Goal: Information Seeking & Learning: Learn about a topic

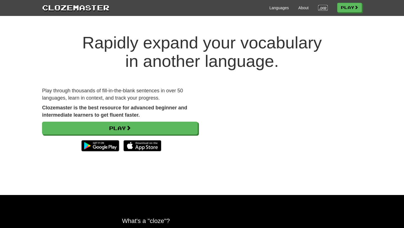
click at [318, 8] on link "Login" at bounding box center [323, 8] width 10 height 6
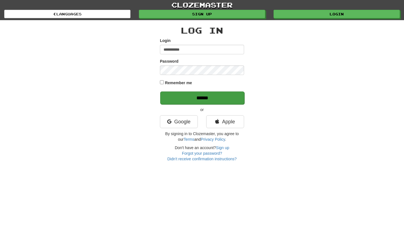
type input "**********"
click at [196, 96] on input "******" at bounding box center [202, 98] width 84 height 13
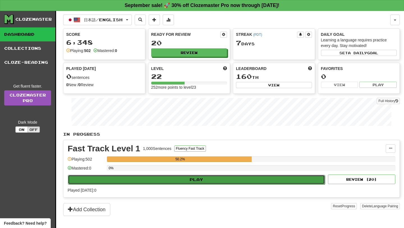
click at [196, 179] on button "Play" at bounding box center [196, 180] width 257 height 10
select select "**"
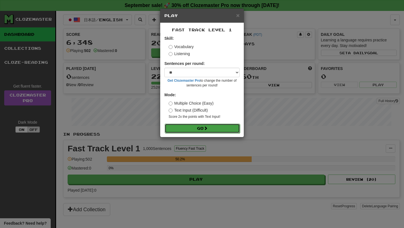
click at [192, 129] on button "Go" at bounding box center [201, 129] width 75 height 10
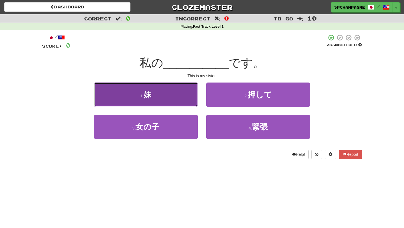
click at [169, 95] on button "1 . 妹" at bounding box center [146, 95] width 104 height 24
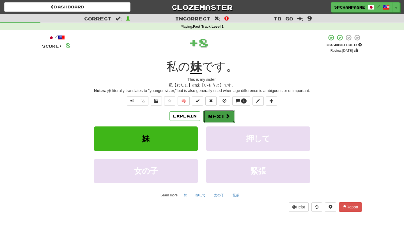
click at [217, 113] on button "Next" at bounding box center [218, 116] width 31 height 13
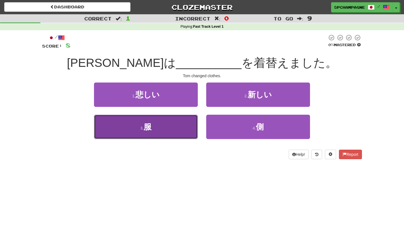
click at [147, 128] on span "服" at bounding box center [147, 127] width 8 height 9
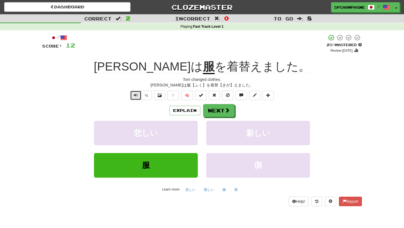
click at [133, 95] on button "Text-to-speech controls" at bounding box center [135, 96] width 11 height 10
click at [159, 96] on span at bounding box center [159, 95] width 4 height 4
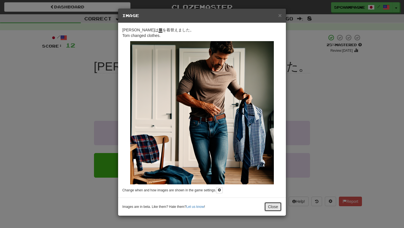
click at [271, 209] on button "Close" at bounding box center [272, 207] width 17 height 10
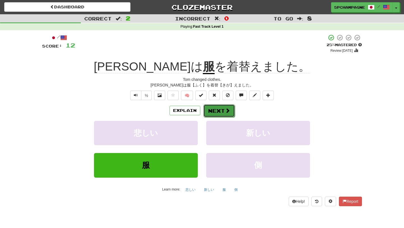
click at [220, 110] on button "Next" at bounding box center [218, 111] width 31 height 13
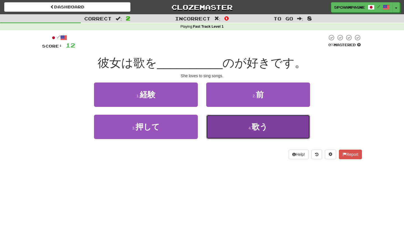
click at [246, 127] on button "4 . 歌う" at bounding box center [258, 127] width 104 height 24
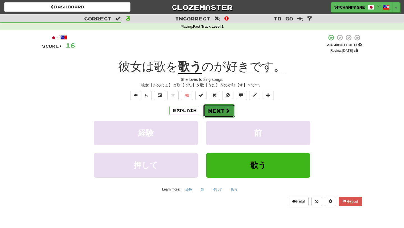
click at [225, 110] on span at bounding box center [227, 110] width 5 height 5
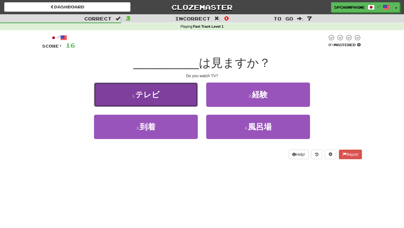
click at [178, 95] on button "1 . テレビ" at bounding box center [146, 95] width 104 height 24
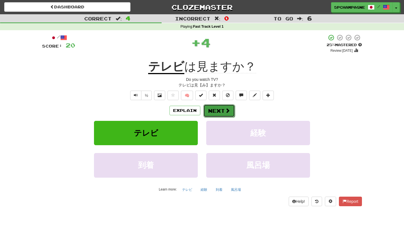
click at [217, 109] on button "Next" at bounding box center [218, 111] width 31 height 13
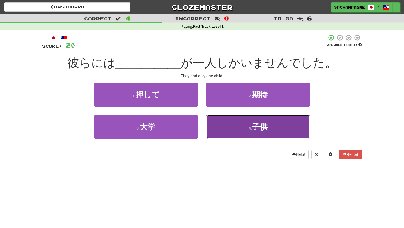
click at [236, 128] on button "4 . 子供" at bounding box center [258, 127] width 104 height 24
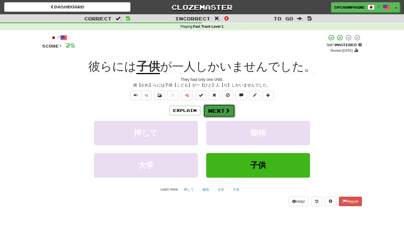
click at [221, 112] on button "Next" at bounding box center [218, 111] width 31 height 13
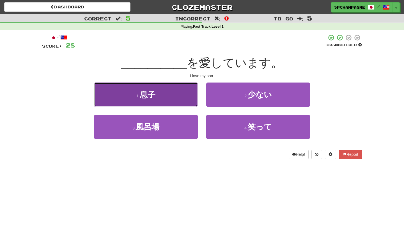
click at [173, 97] on button "1 . 息子" at bounding box center [146, 95] width 104 height 24
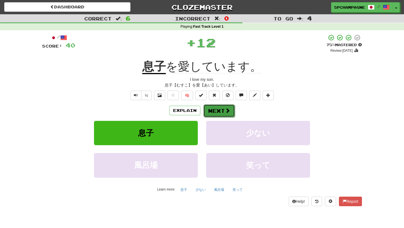
click at [228, 108] on span at bounding box center [227, 110] width 5 height 5
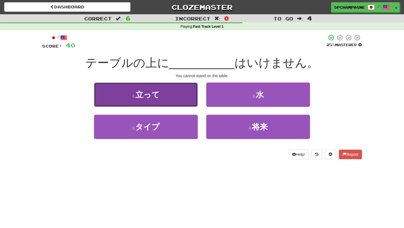
click at [180, 92] on button "1 . 立って" at bounding box center [146, 95] width 104 height 24
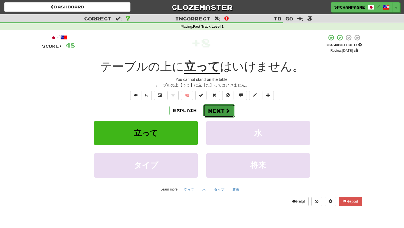
click at [215, 109] on button "Next" at bounding box center [218, 111] width 31 height 13
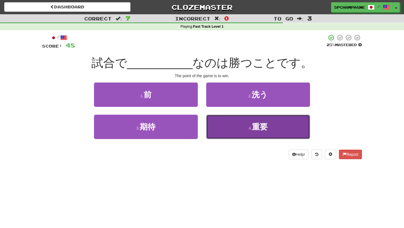
click at [256, 127] on span "重要" at bounding box center [260, 127] width 16 height 9
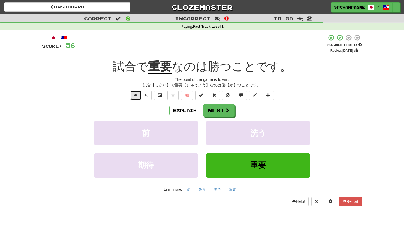
click at [135, 94] on span "Text-to-speech controls" at bounding box center [136, 95] width 4 height 4
click at [220, 109] on button "Next" at bounding box center [218, 111] width 31 height 13
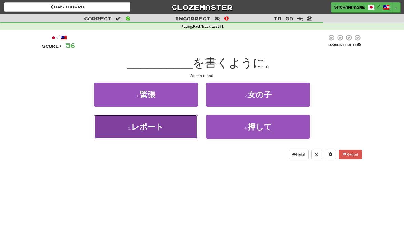
click at [181, 128] on button "3 . レポート" at bounding box center [146, 127] width 104 height 24
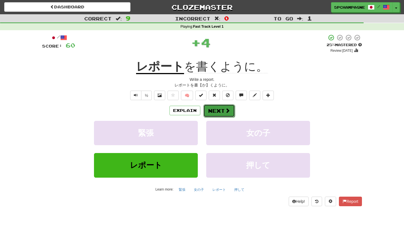
click at [216, 109] on button "Next" at bounding box center [218, 111] width 31 height 13
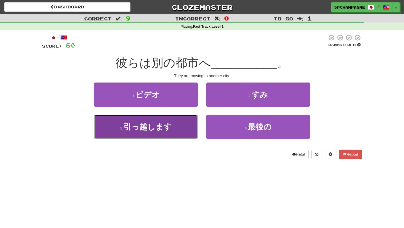
click at [149, 131] on span "引っ越します" at bounding box center [147, 127] width 48 height 9
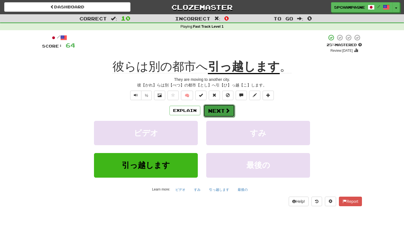
click at [219, 111] on button "Next" at bounding box center [218, 111] width 31 height 13
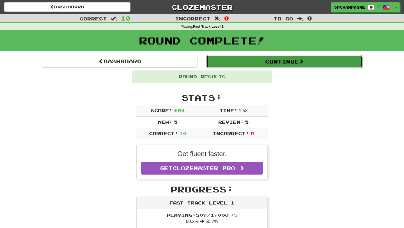
click at [276, 59] on button "Continue" at bounding box center [284, 61] width 156 height 13
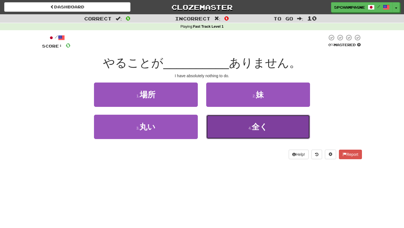
click at [243, 125] on button "4 . 全く" at bounding box center [258, 127] width 104 height 24
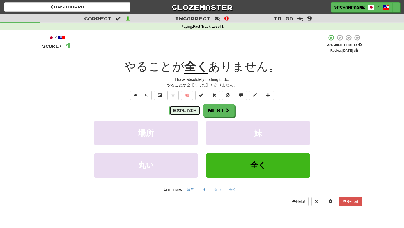
click at [191, 110] on button "Explain" at bounding box center [184, 111] width 31 height 10
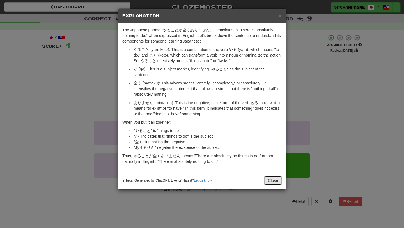
click at [274, 179] on button "Close" at bounding box center [272, 181] width 17 height 10
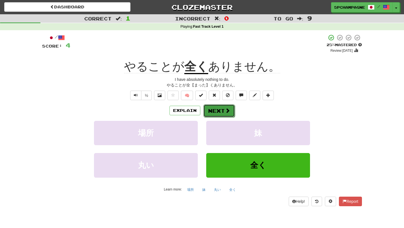
click at [223, 110] on button "Next" at bounding box center [218, 111] width 31 height 13
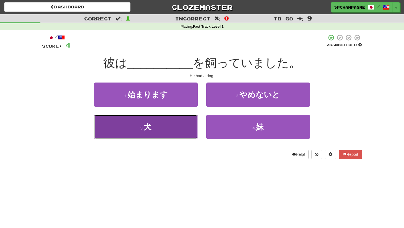
click at [157, 132] on button "3 . 犬" at bounding box center [146, 127] width 104 height 24
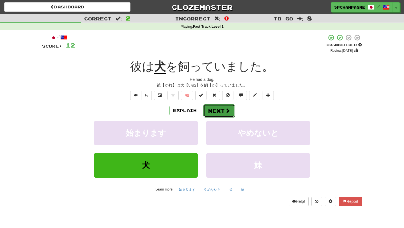
click at [217, 110] on button "Next" at bounding box center [218, 111] width 31 height 13
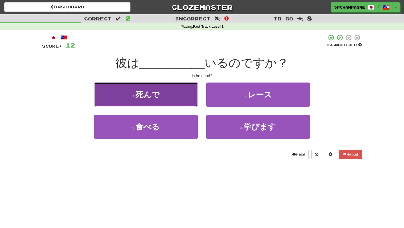
click at [160, 94] on button "1 . 死んで" at bounding box center [146, 95] width 104 height 24
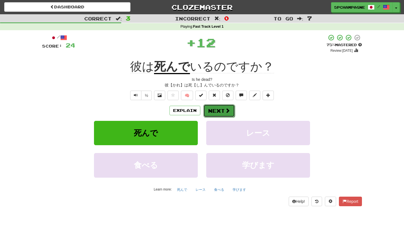
click at [209, 110] on button "Next" at bounding box center [218, 111] width 31 height 13
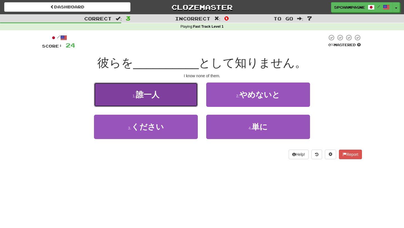
click at [159, 94] on span "誰一人" at bounding box center [148, 95] width 24 height 9
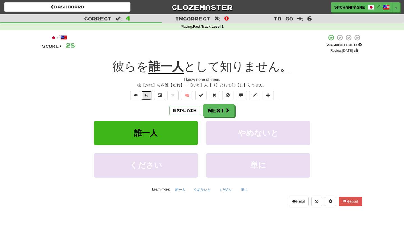
click at [146, 95] on button "½" at bounding box center [146, 96] width 11 height 10
click at [217, 112] on button "Next" at bounding box center [218, 111] width 31 height 13
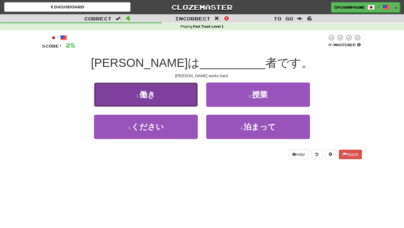
click at [159, 100] on button "1 . 働き" at bounding box center [146, 95] width 104 height 24
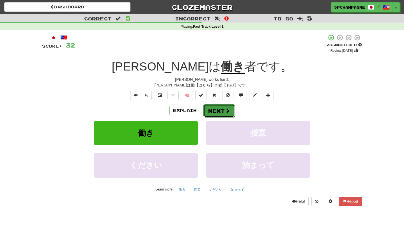
click at [217, 110] on button "Next" at bounding box center [218, 111] width 31 height 13
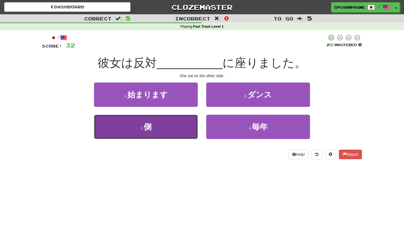
click at [158, 129] on button "3 . 側" at bounding box center [146, 127] width 104 height 24
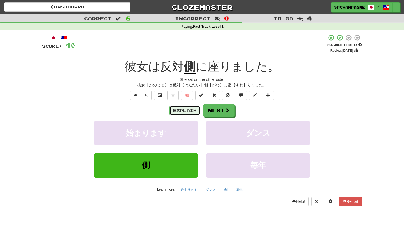
click at [186, 111] on button "Explain" at bounding box center [184, 111] width 31 height 10
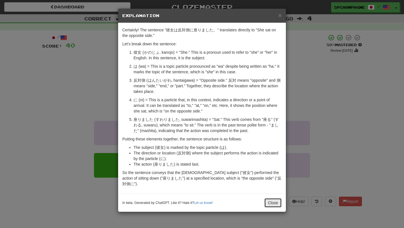
click at [272, 198] on button "Close" at bounding box center [272, 203] width 17 height 10
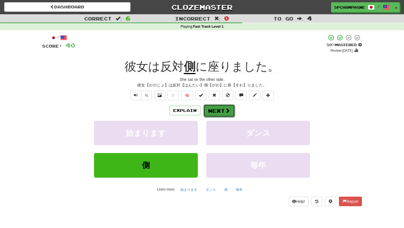
click at [229, 111] on span at bounding box center [227, 110] width 5 height 5
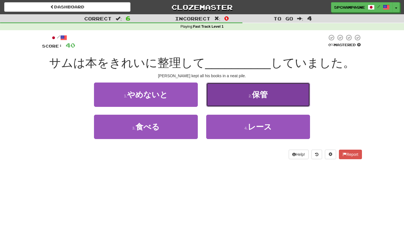
click at [258, 96] on span "保管" at bounding box center [260, 95] width 16 height 9
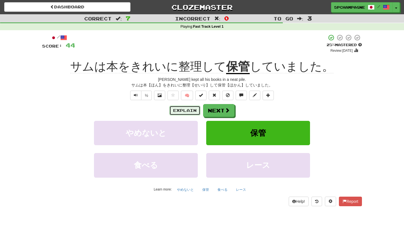
click at [187, 110] on button "Explain" at bounding box center [184, 111] width 31 height 10
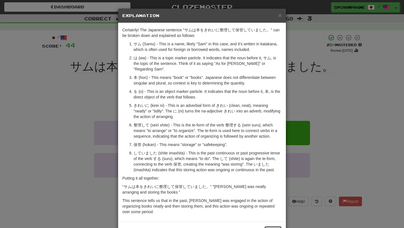
click at [275, 226] on button "Close" at bounding box center [272, 231] width 17 height 10
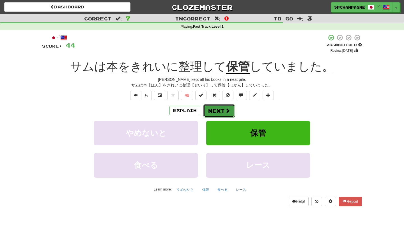
click at [223, 108] on button "Next" at bounding box center [218, 111] width 31 height 13
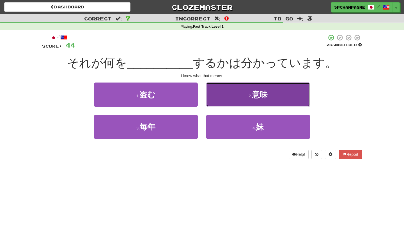
click at [258, 97] on span "意味" at bounding box center [260, 95] width 16 height 9
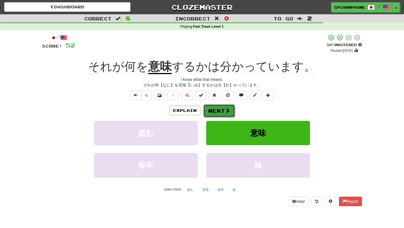
click at [224, 106] on button "Next" at bounding box center [218, 111] width 31 height 13
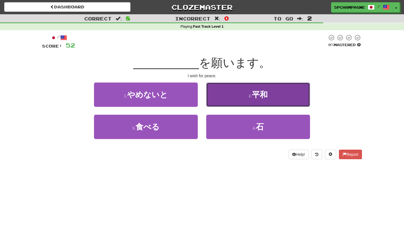
click at [233, 95] on button "2 . 平和" at bounding box center [258, 95] width 104 height 24
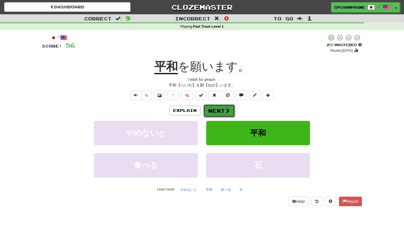
click at [217, 109] on button "Next" at bounding box center [218, 111] width 31 height 13
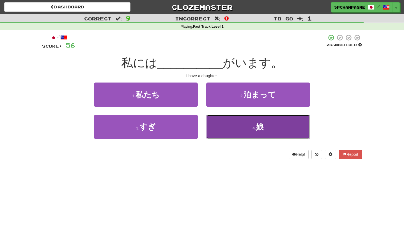
click at [250, 129] on button "4 . 娘" at bounding box center [258, 127] width 104 height 24
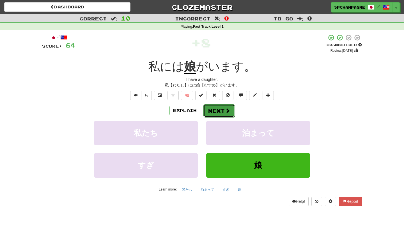
click at [226, 110] on span at bounding box center [227, 110] width 5 height 5
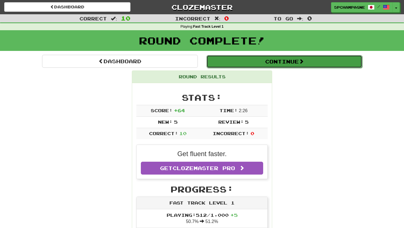
click at [278, 63] on button "Continue" at bounding box center [284, 61] width 156 height 13
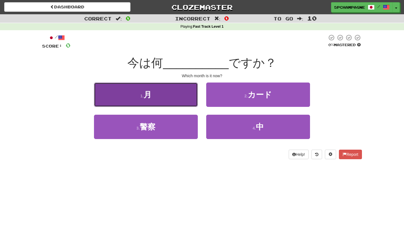
click at [180, 98] on button "1 . 月" at bounding box center [146, 95] width 104 height 24
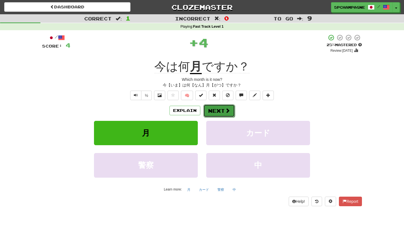
click at [219, 109] on button "Next" at bounding box center [218, 111] width 31 height 13
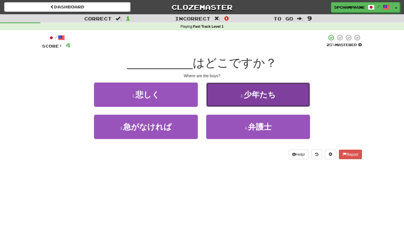
click at [232, 98] on button "2 . 少年たち" at bounding box center [258, 95] width 104 height 24
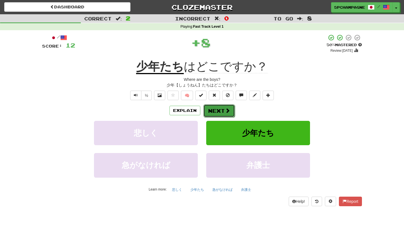
click at [219, 110] on button "Next" at bounding box center [218, 111] width 31 height 13
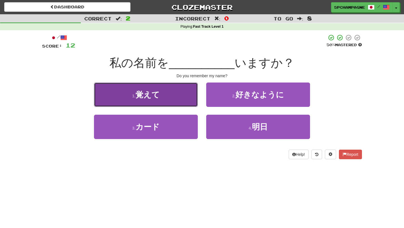
click at [176, 102] on button "1 . 覚えて" at bounding box center [146, 95] width 104 height 24
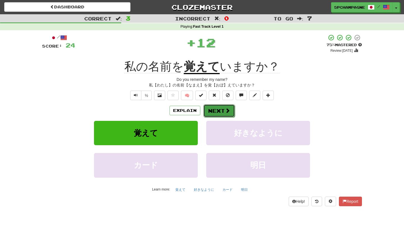
click at [215, 111] on button "Next" at bounding box center [218, 111] width 31 height 13
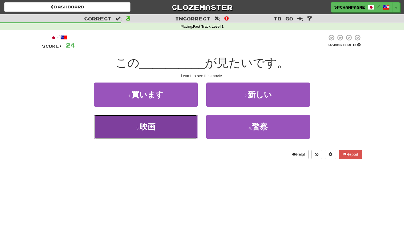
click at [173, 127] on button "3 . 映画" at bounding box center [146, 127] width 104 height 24
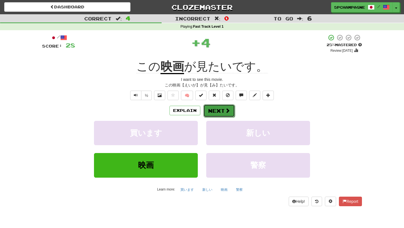
click at [215, 110] on button "Next" at bounding box center [218, 111] width 31 height 13
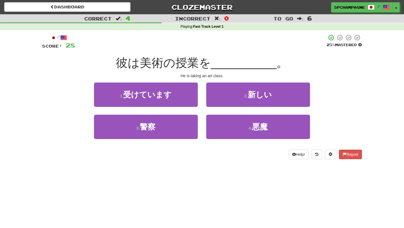
click at [94, 168] on div "Dashboard Clozemaster spchampagne / Toggle Dropdown Dashboard Leaderboard Activ…" at bounding box center [202, 114] width 404 height 228
click at [76, 175] on div "Dashboard Clozemaster spchampagne / Toggle Dropdown Dashboard Leaderboard Activ…" at bounding box center [202, 114] width 404 height 228
click at [233, 166] on div "/ Score: 28 25 % Mastered 彼は美術の授業を __________ 。 He is taking an art class. 1 . …" at bounding box center [201, 98] width 319 height 137
click at [177, 167] on div "/ Score: 28 25 % Mastered 彼は美術の授業を __________ 。 He is taking an art class. 1 . …" at bounding box center [201, 98] width 319 height 137
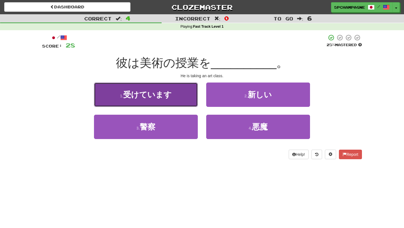
click at [135, 92] on span "受けています" at bounding box center [147, 95] width 48 height 9
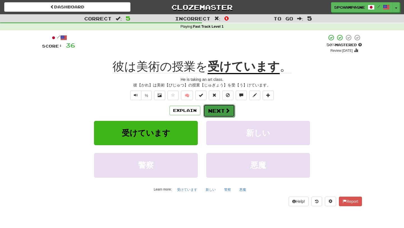
click at [219, 108] on button "Next" at bounding box center [218, 111] width 31 height 13
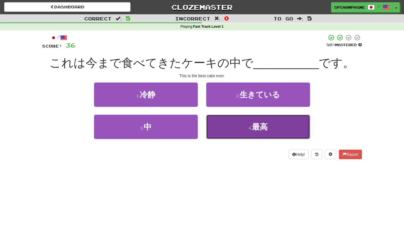
click at [250, 128] on small "4 ." at bounding box center [249, 128] width 3 height 4
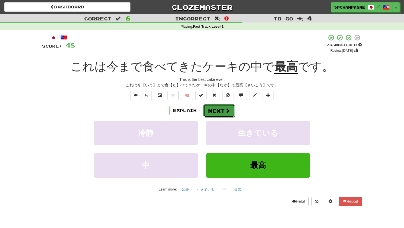
click at [226, 110] on span at bounding box center [227, 110] width 5 height 5
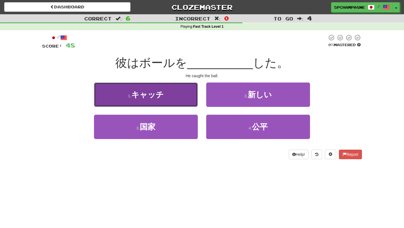
click at [164, 99] on button "1 . キャッチ" at bounding box center [146, 95] width 104 height 24
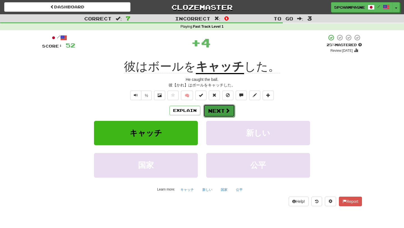
click at [221, 111] on button "Next" at bounding box center [218, 111] width 31 height 13
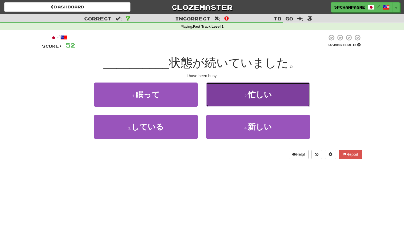
click at [236, 94] on button "2 . 忙しい" at bounding box center [258, 95] width 104 height 24
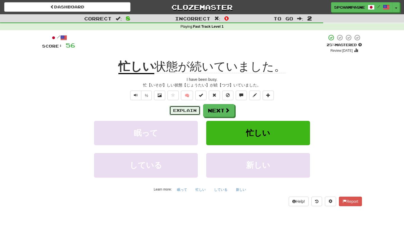
click at [188, 111] on button "Explain" at bounding box center [184, 111] width 31 height 10
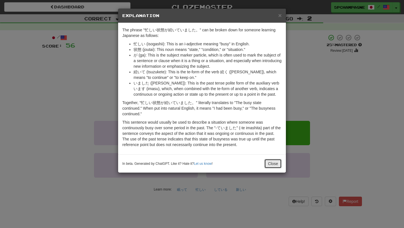
click at [275, 164] on button "Close" at bounding box center [272, 164] width 17 height 10
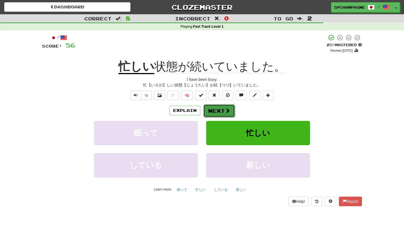
click at [221, 110] on button "Next" at bounding box center [218, 111] width 31 height 13
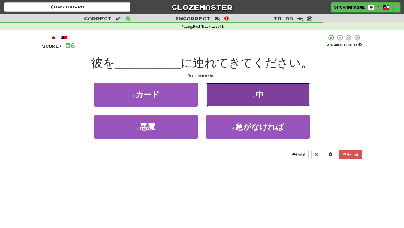
click at [258, 96] on span "中" at bounding box center [260, 95] width 8 height 9
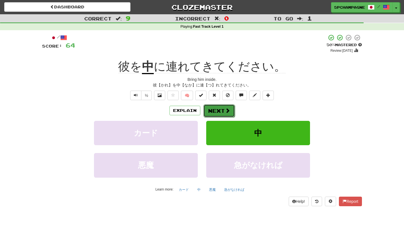
click at [219, 108] on button "Next" at bounding box center [218, 111] width 31 height 13
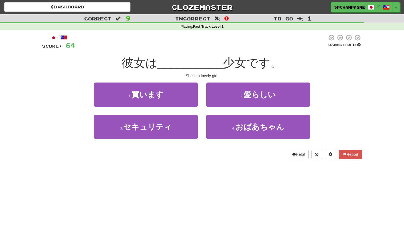
click at [99, 151] on div "Help! Report" at bounding box center [201, 155] width 319 height 10
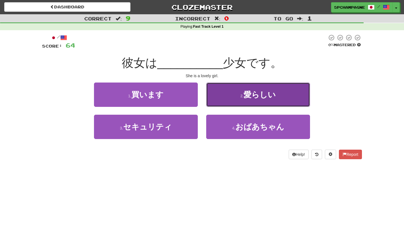
click at [249, 94] on span "愛らしい" at bounding box center [259, 95] width 32 height 9
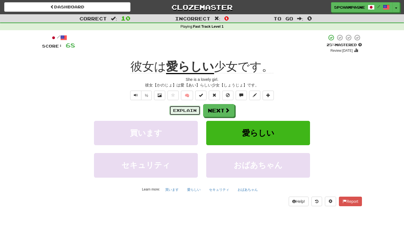
click at [191, 110] on button "Explain" at bounding box center [184, 111] width 31 height 10
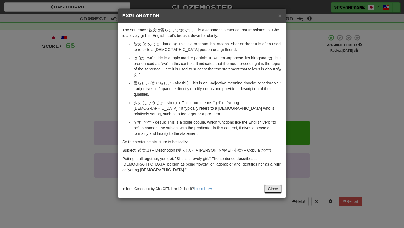
click at [276, 184] on button "Close" at bounding box center [272, 189] width 17 height 10
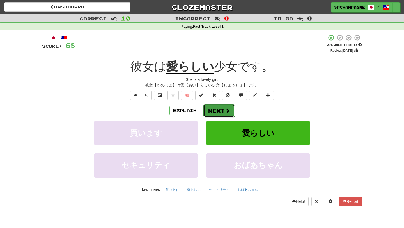
click at [224, 110] on button "Next" at bounding box center [218, 111] width 31 height 13
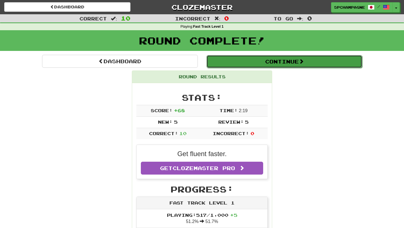
click at [271, 59] on button "Continue" at bounding box center [284, 61] width 156 height 13
